Goal: Information Seeking & Learning: Check status

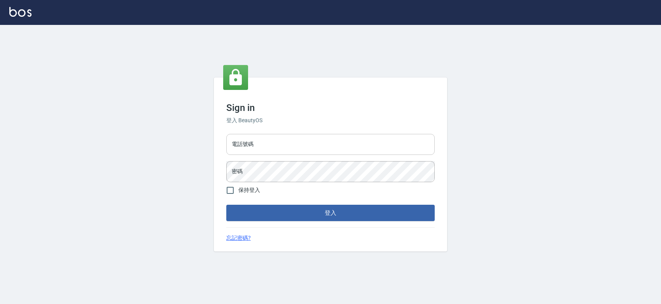
click at [260, 141] on input "電話號碼" at bounding box center [330, 144] width 208 height 21
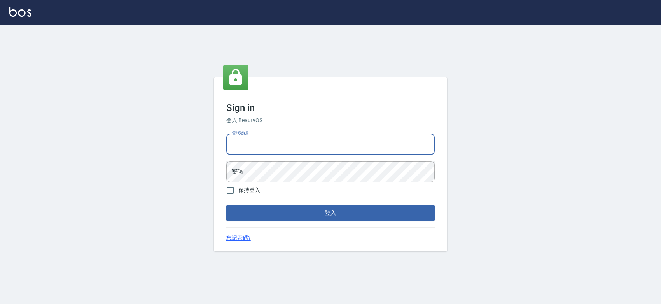
type input "0427061917"
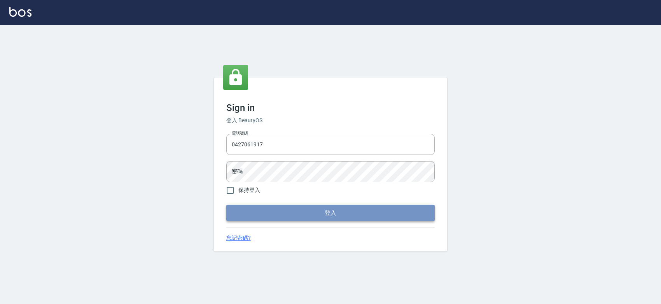
click at [279, 219] on button "登入" at bounding box center [330, 212] width 208 height 16
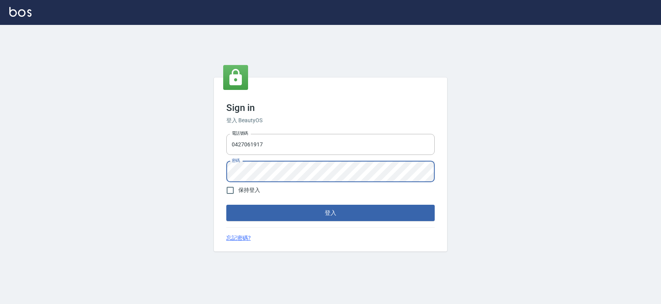
click at [226, 204] on button "登入" at bounding box center [330, 212] width 208 height 16
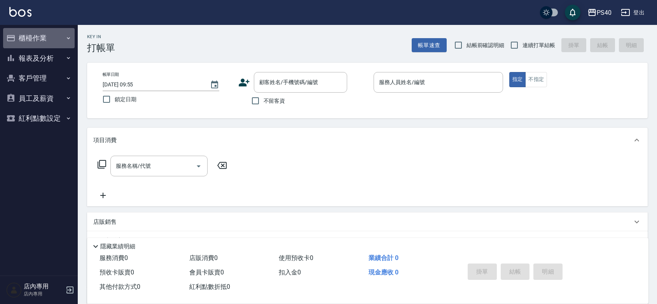
click at [51, 30] on button "櫃檯作業" at bounding box center [39, 38] width 72 height 20
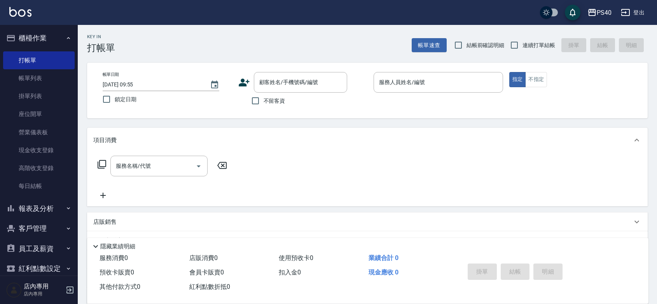
click at [54, 202] on button "報表及分析" at bounding box center [39, 208] width 72 height 20
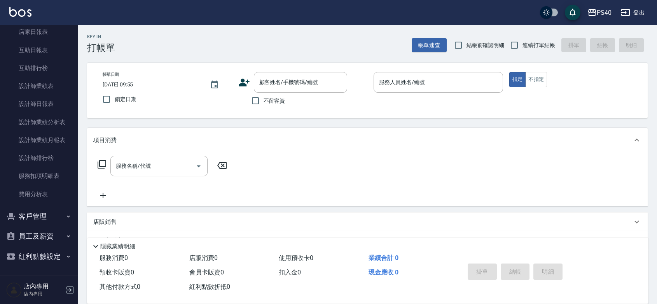
scroll to position [228, 0]
click at [32, 95] on link "設計師日報表" at bounding box center [39, 104] width 72 height 18
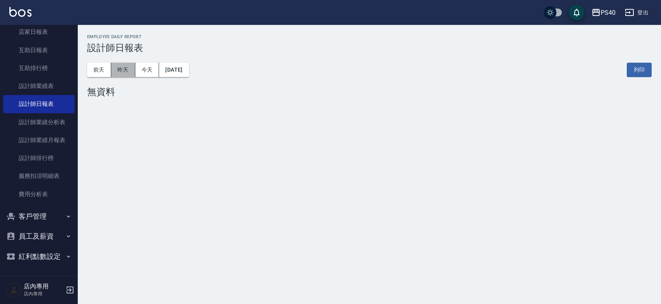
click at [113, 74] on button "昨天" at bounding box center [123, 70] width 24 height 14
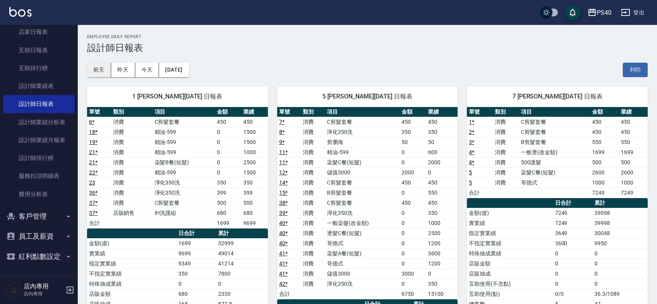
click at [103, 66] on button "前天" at bounding box center [99, 70] width 24 height 14
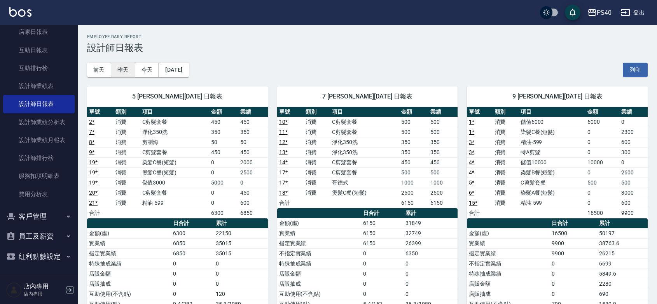
click at [117, 67] on button "昨天" at bounding box center [123, 70] width 24 height 14
